Goal: Task Accomplishment & Management: Manage account settings

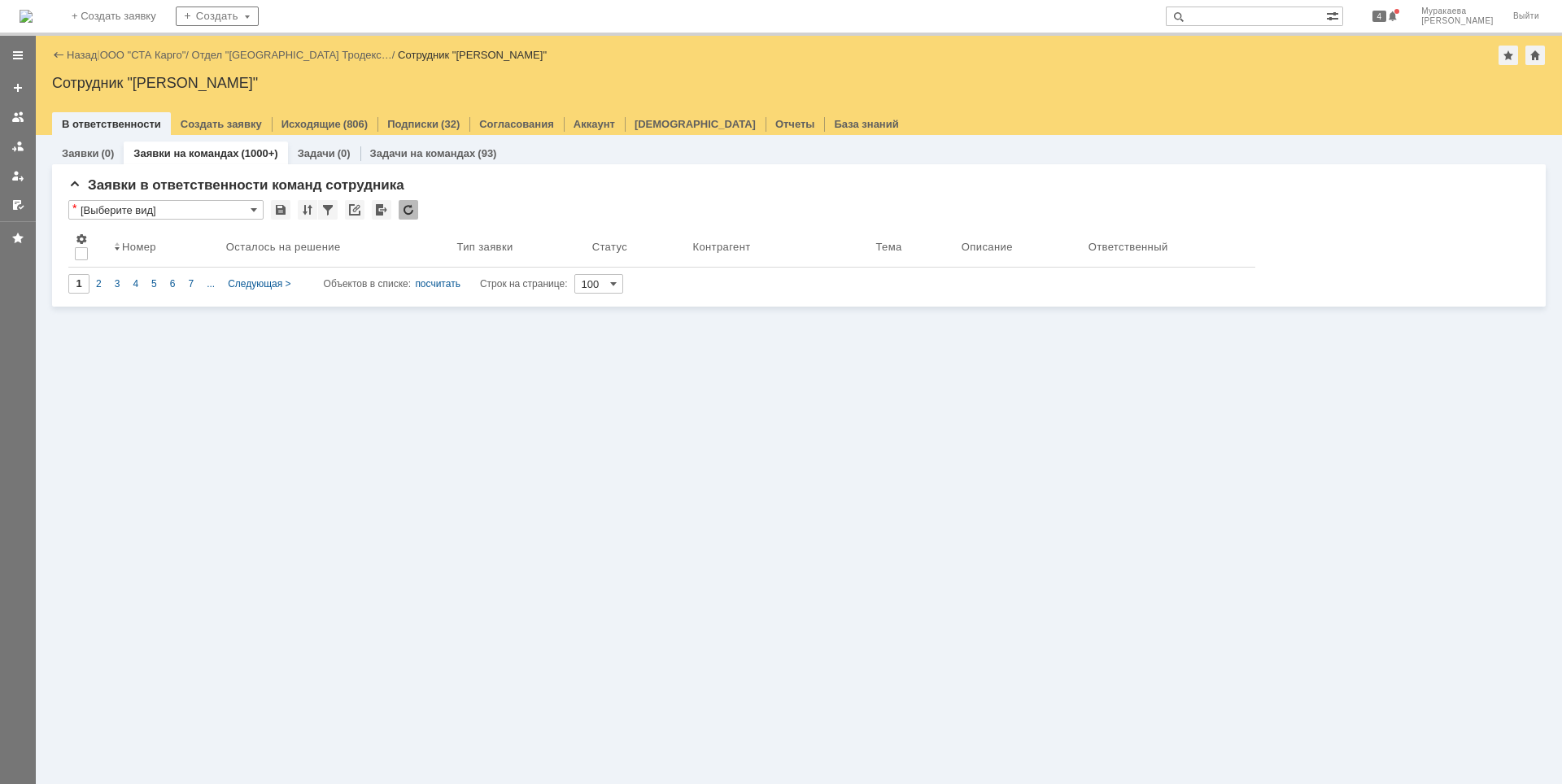
click at [1550, 755] on div "Заявки (0) Заявки на командах (1000+) Задачи (0) Задачи на командах (93) Заявки…" at bounding box center [798, 459] width 1527 height 649
click at [22, 114] on div at bounding box center [18, 117] width 13 height 13
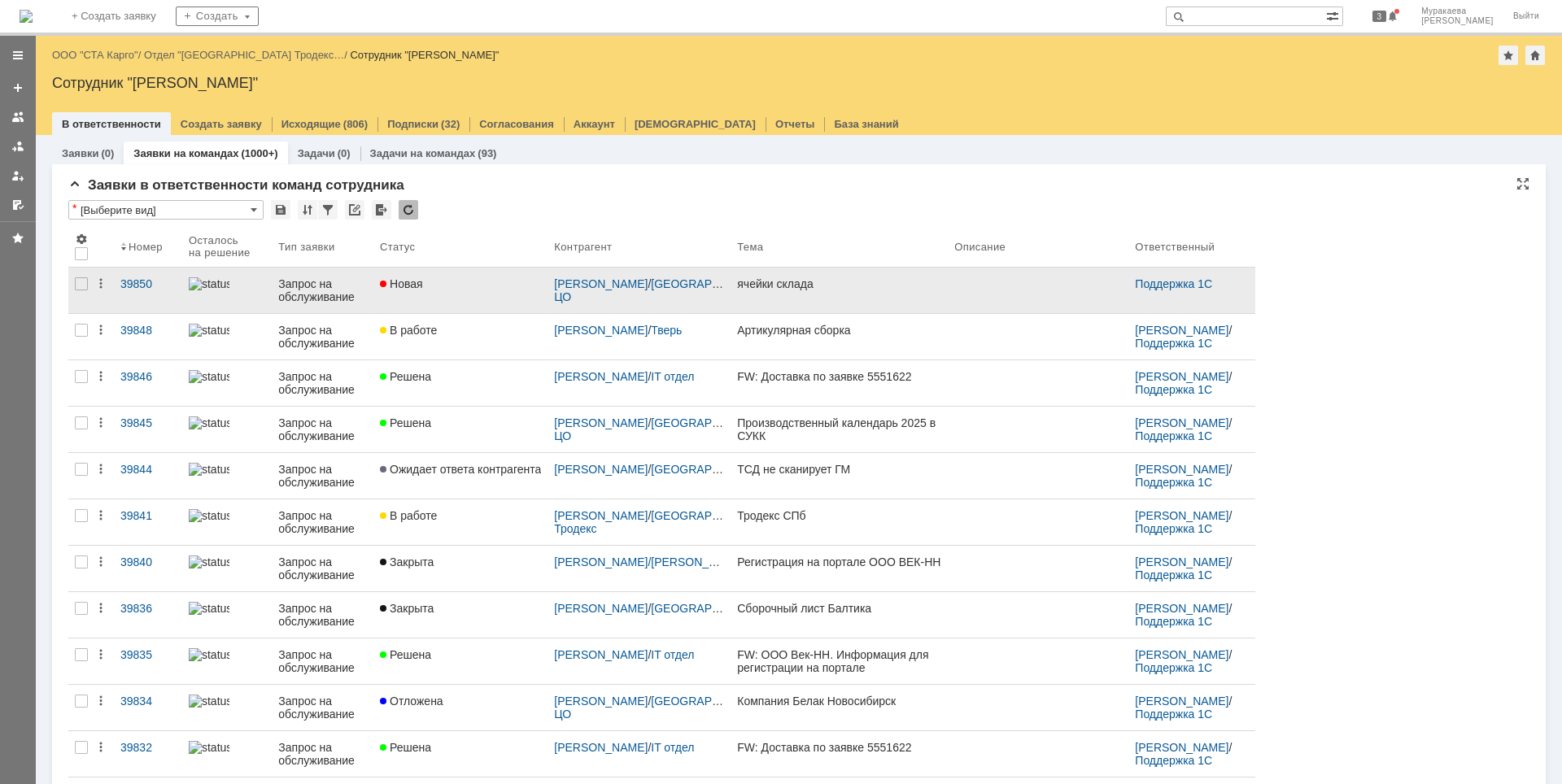
click at [321, 288] on div "Запрос на обслуживание" at bounding box center [323, 290] width 89 height 26
